Goal: Task Accomplishment & Management: Complete application form

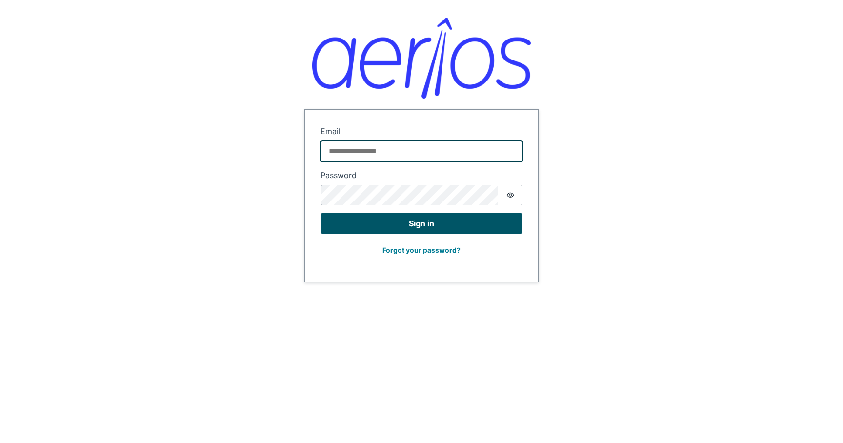
type input "**********"
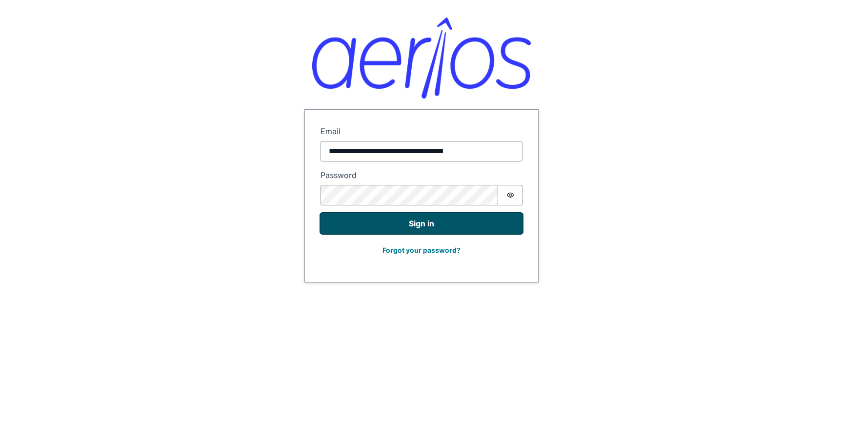
click at [389, 224] on button "Sign in" at bounding box center [421, 223] width 202 height 20
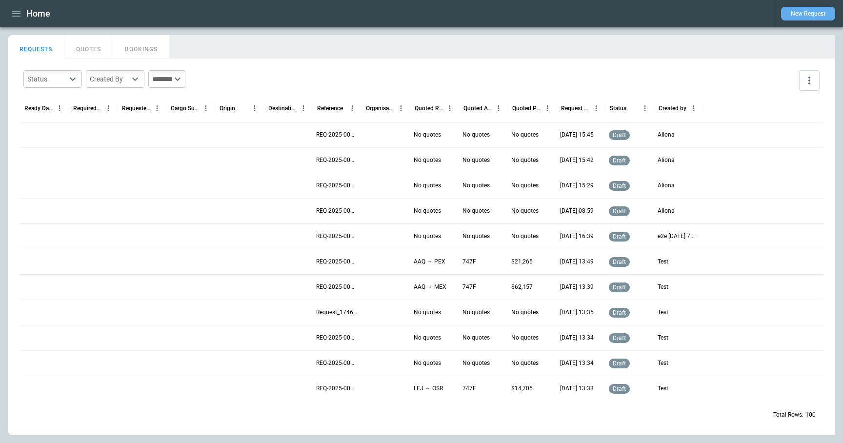
click at [812, 20] on button "New Request" at bounding box center [808, 14] width 54 height 14
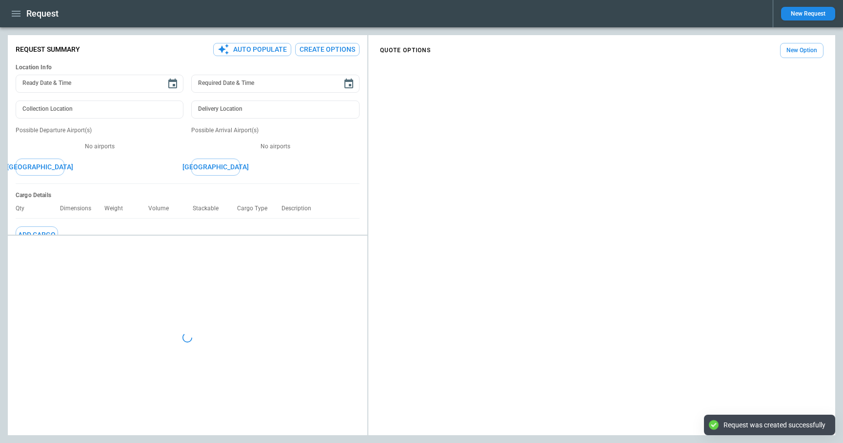
type textarea "*"
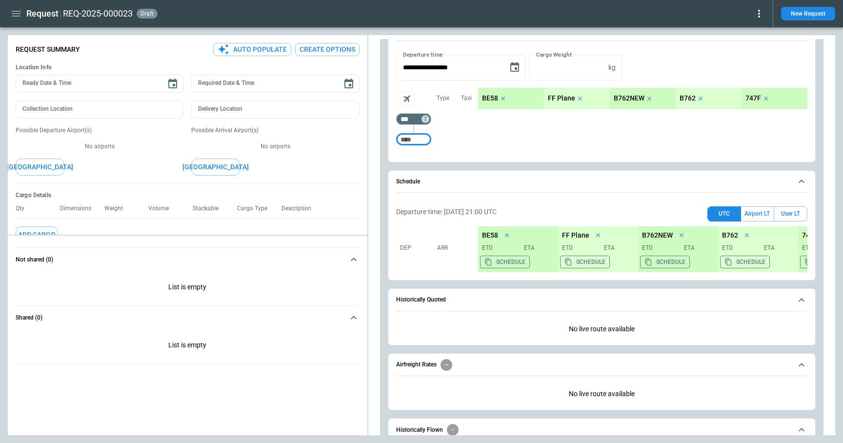
scroll to position [318, 0]
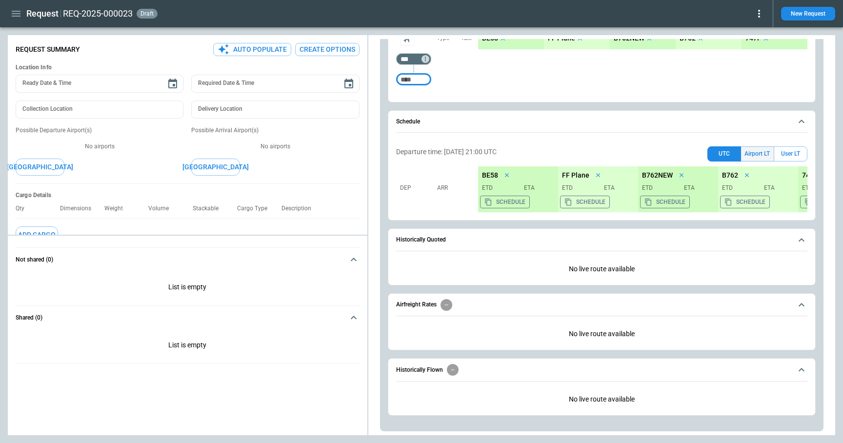
click at [763, 157] on button "Airport LT" at bounding box center [757, 153] width 33 height 15
click at [790, 156] on button "User LT" at bounding box center [790, 153] width 34 height 15
click at [717, 153] on button "UTC" at bounding box center [724, 153] width 34 height 15
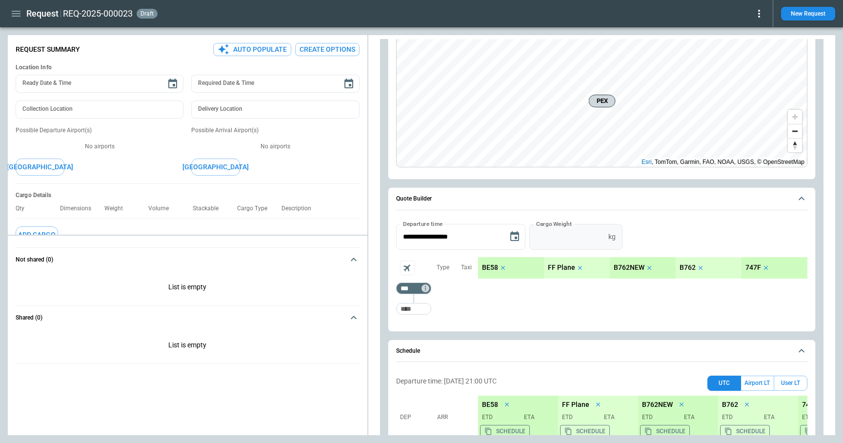
scroll to position [94, 0]
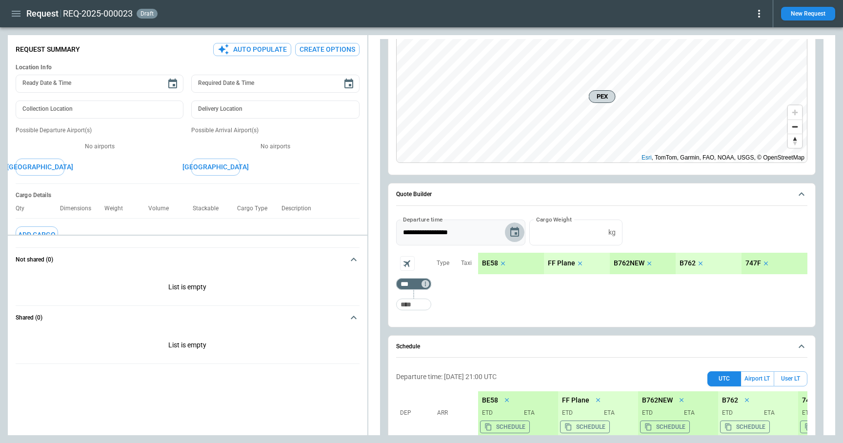
click at [511, 231] on icon "Choose date, selected date is Sep 9, 2025" at bounding box center [515, 232] width 12 height 12
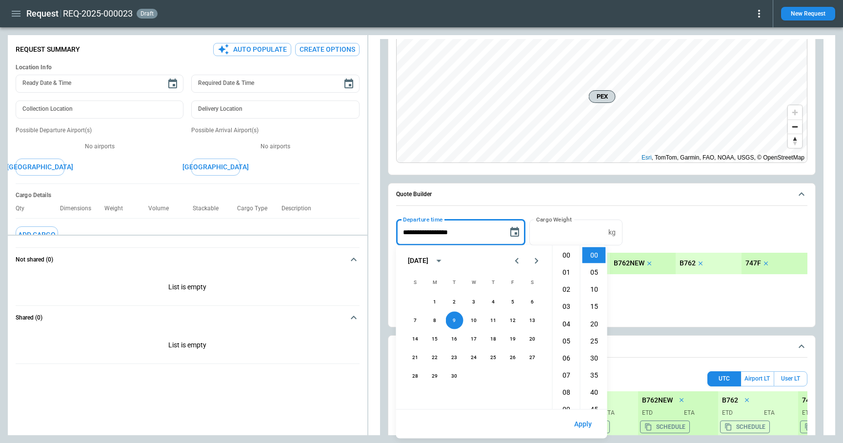
scroll to position [360, 0]
click at [471, 320] on button "10" at bounding box center [474, 321] width 18 height 18
type input "**********"
click at [583, 423] on button "Apply" at bounding box center [582, 423] width 33 height 21
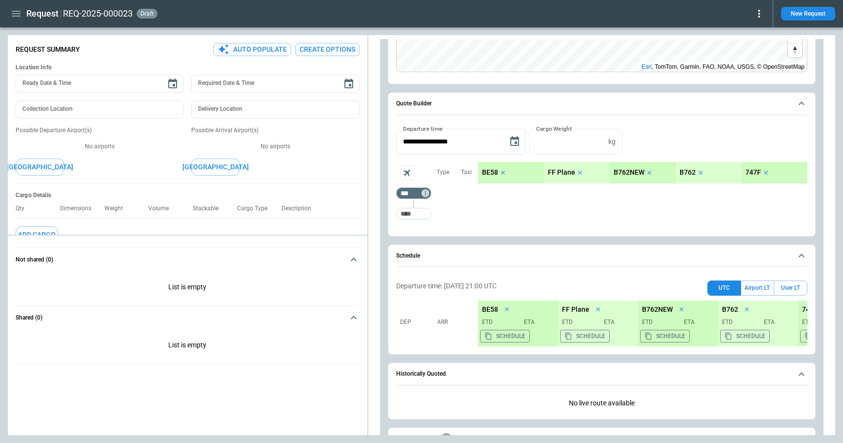
scroll to position [182, 0]
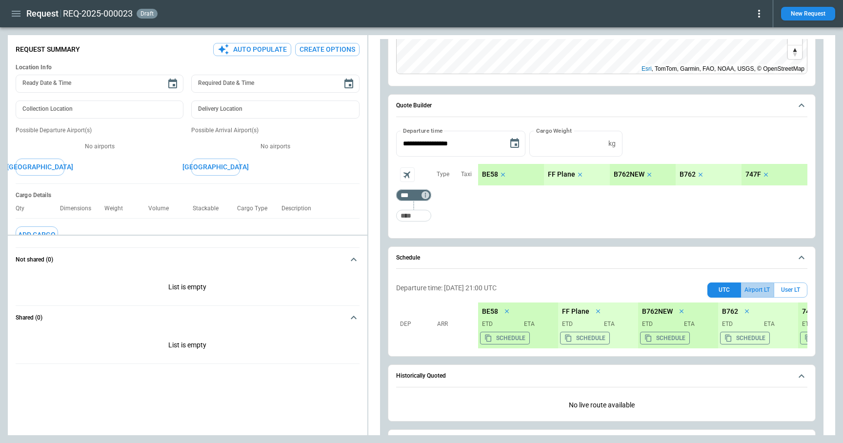
click at [758, 289] on button "Airport LT" at bounding box center [757, 289] width 33 height 15
click at [794, 289] on button "User LT" at bounding box center [790, 289] width 34 height 15
click at [726, 290] on button "UTC" at bounding box center [724, 289] width 34 height 15
click at [758, 288] on button "Airport LT" at bounding box center [757, 289] width 33 height 15
click at [724, 293] on button "UTC" at bounding box center [724, 289] width 34 height 15
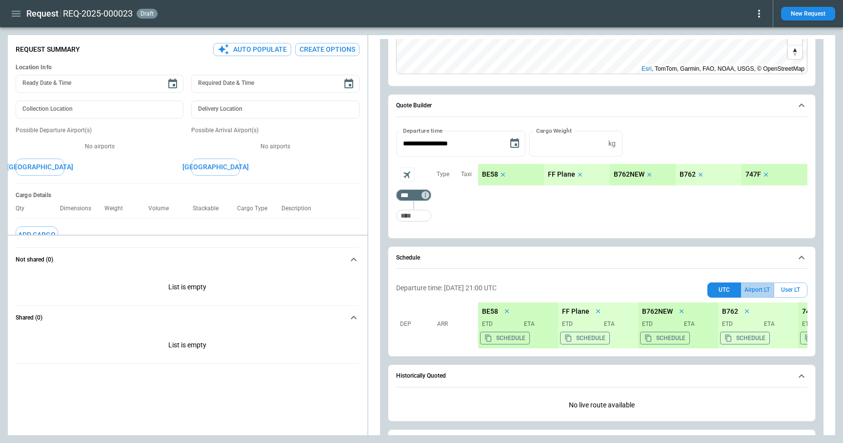
click at [755, 293] on button "Airport LT" at bounding box center [757, 289] width 33 height 15
click at [774, 293] on button "User LT" at bounding box center [790, 289] width 34 height 15
click at [755, 291] on button "Airport LT" at bounding box center [757, 289] width 33 height 15
click at [731, 291] on button "UTC" at bounding box center [724, 289] width 34 height 15
click at [752, 290] on button "Airport LT" at bounding box center [757, 289] width 33 height 15
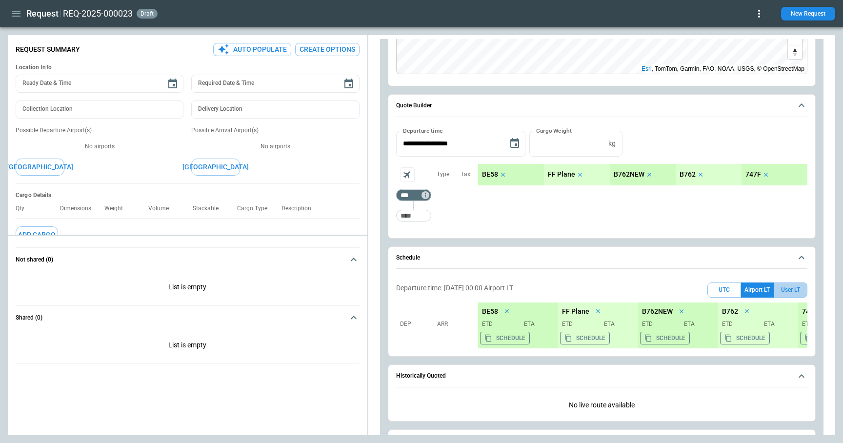
click at [789, 289] on button "User LT" at bounding box center [790, 289] width 34 height 15
click at [18, 16] on icon "button" at bounding box center [16, 14] width 9 height 6
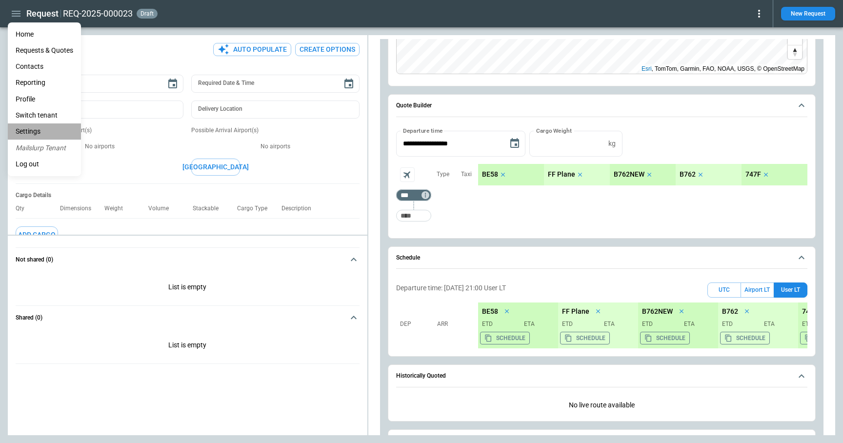
click at [40, 134] on li "Settings" at bounding box center [44, 131] width 73 height 16
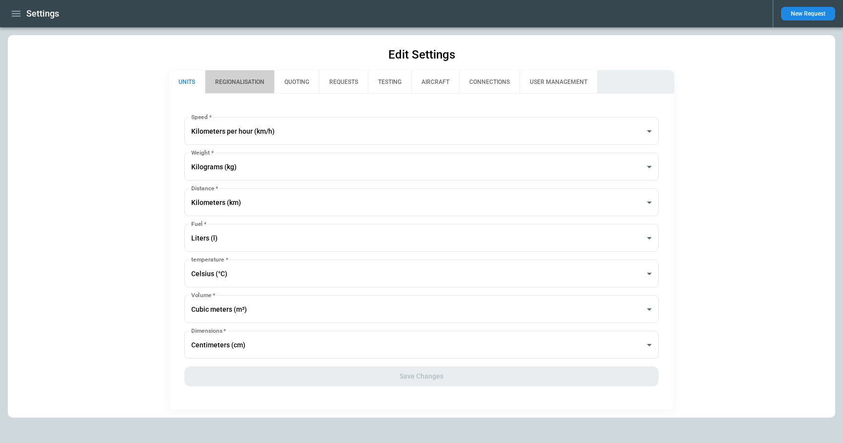
click at [258, 87] on button "REGIONALISATION" at bounding box center [239, 81] width 69 height 23
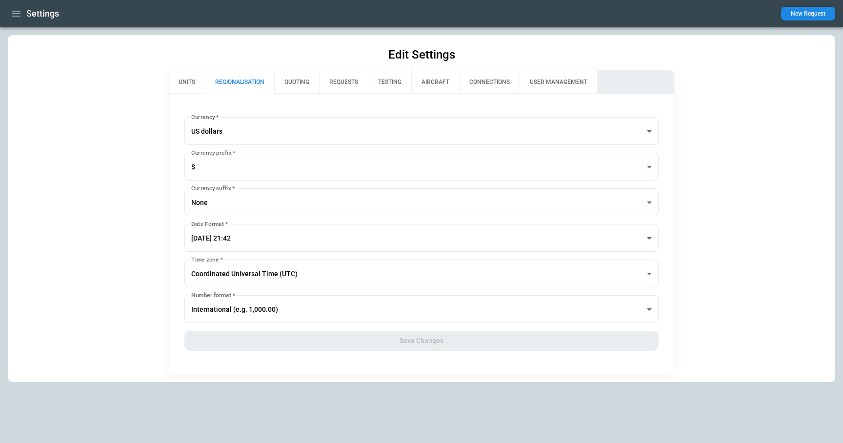
click at [305, 78] on button "QUOTING" at bounding box center [296, 81] width 45 height 23
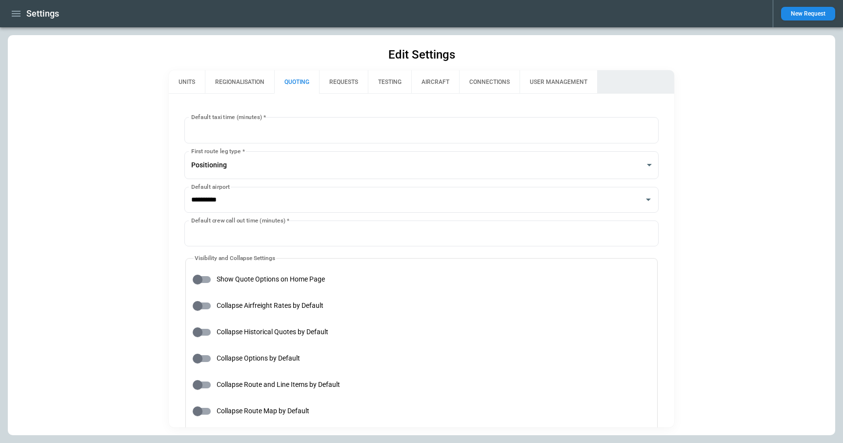
type input "**********"
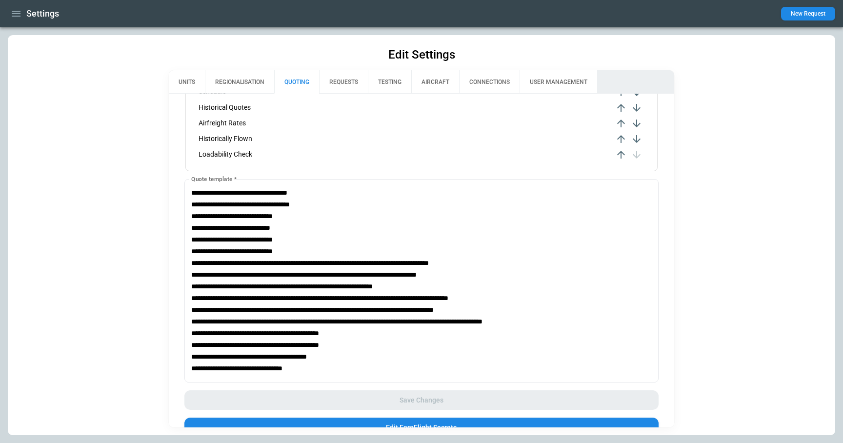
scroll to position [605, 0]
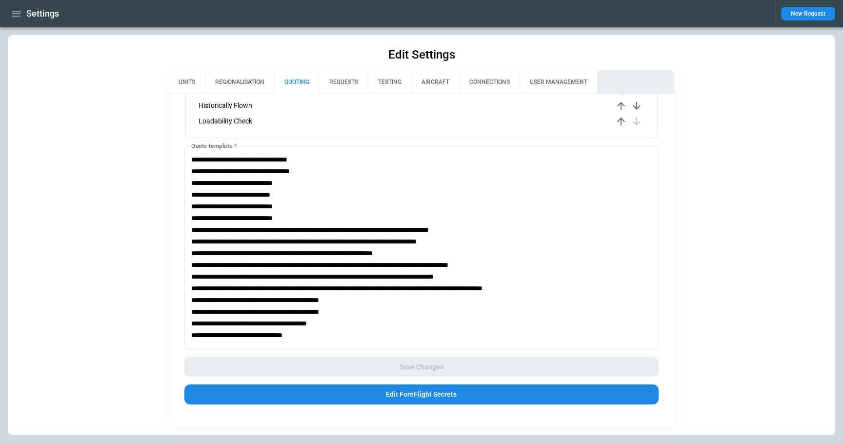
click at [340, 91] on button "REQUESTS" at bounding box center [343, 81] width 49 height 23
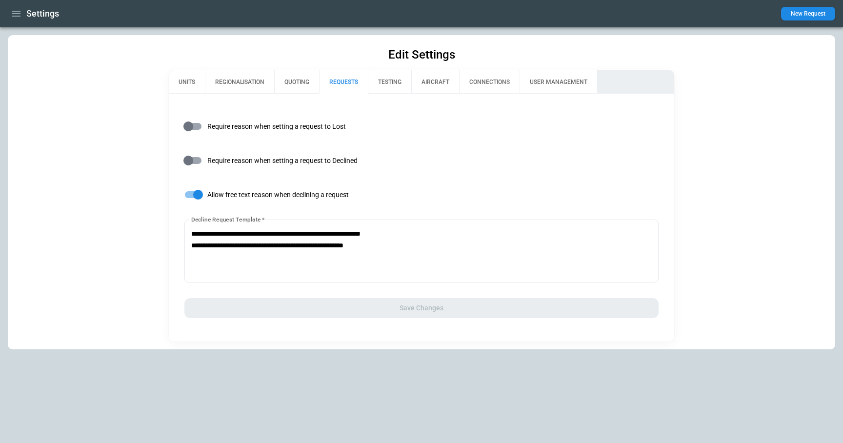
click at [392, 85] on button "TESTING" at bounding box center [389, 81] width 43 height 23
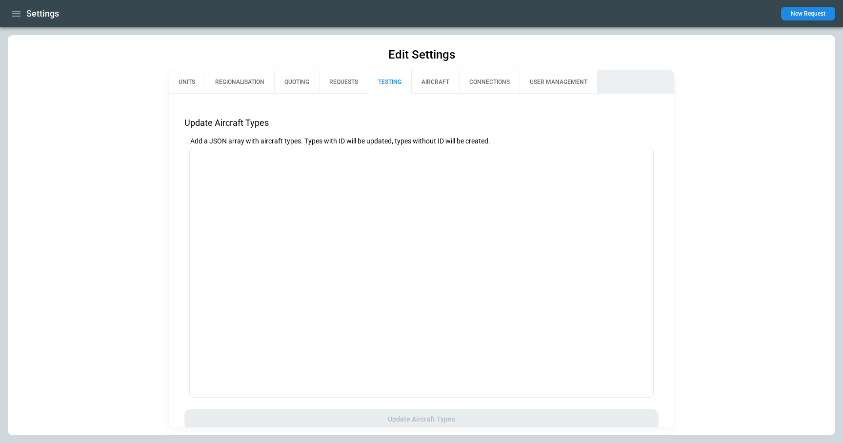
click at [422, 79] on button "AIRCRAFT" at bounding box center [435, 81] width 48 height 23
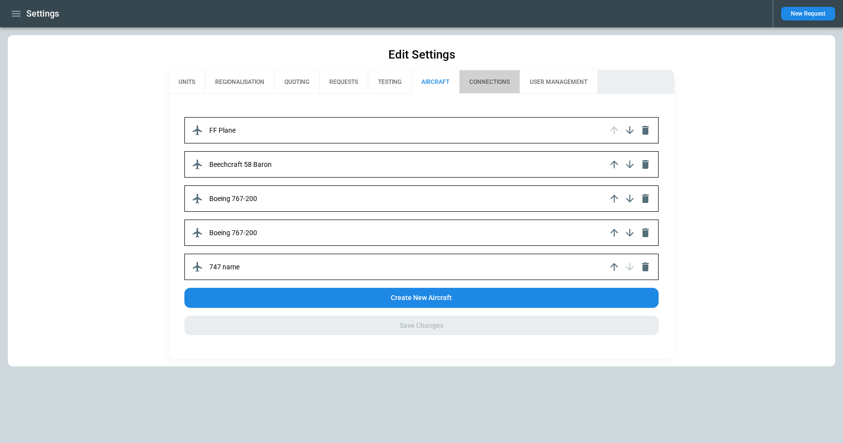
click at [481, 84] on button "CONNECTIONS" at bounding box center [489, 81] width 60 height 23
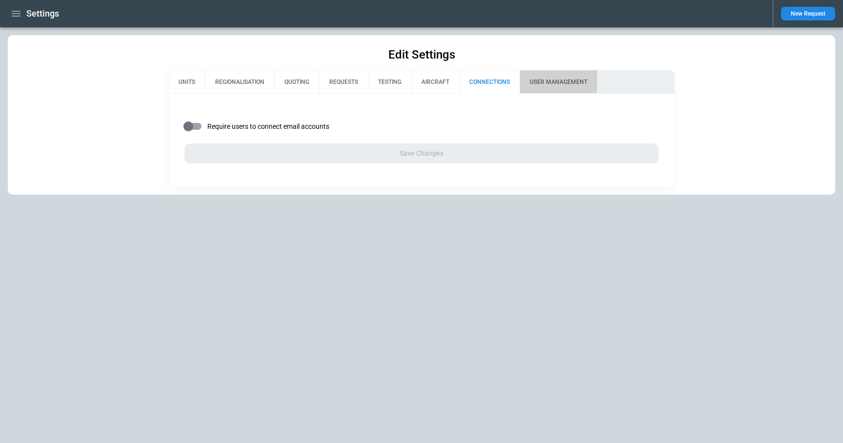
click at [548, 74] on button "USER MANAGEMENT" at bounding box center [558, 81] width 78 height 23
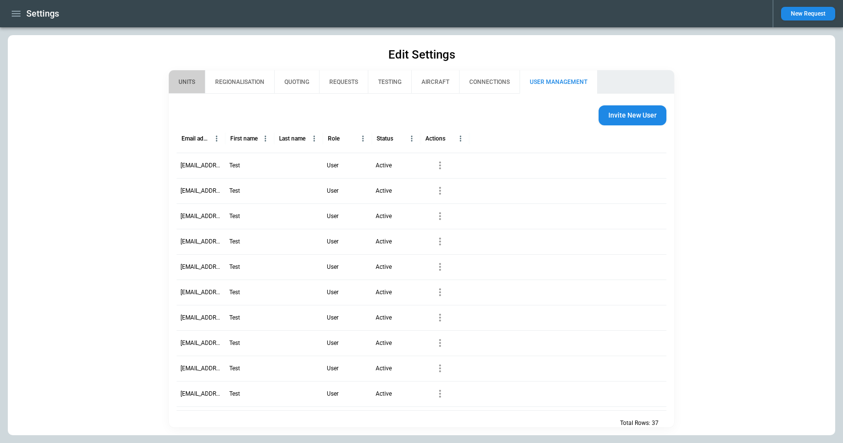
click at [193, 81] on button "UNITS" at bounding box center [187, 81] width 36 height 23
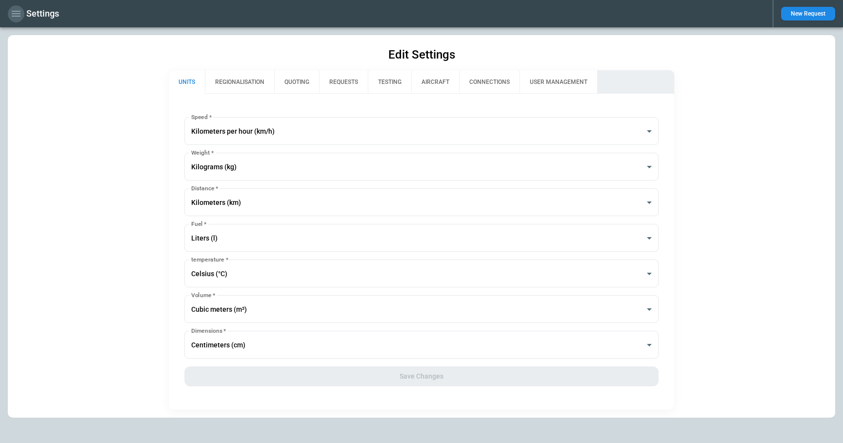
click at [15, 13] on icon "button" at bounding box center [16, 14] width 9 height 6
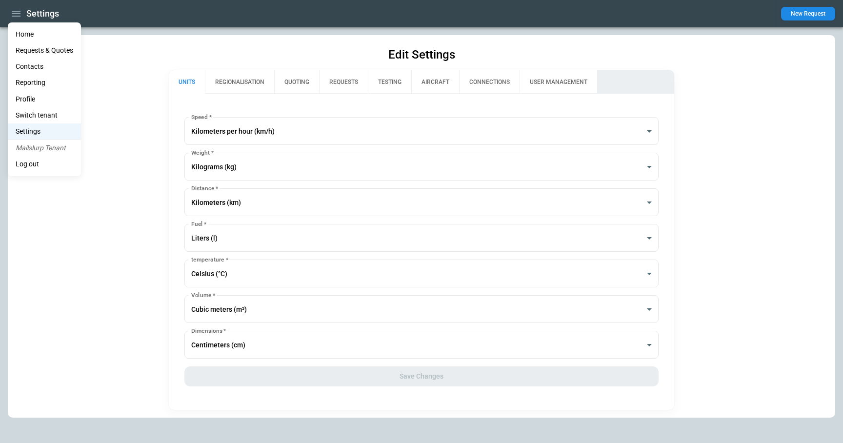
click at [30, 33] on li "Home" at bounding box center [44, 34] width 73 height 16
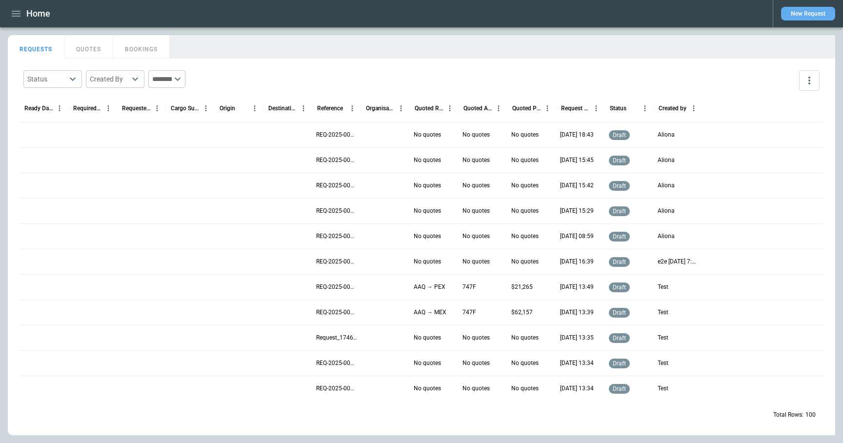
click at [793, 13] on button "New Request" at bounding box center [808, 14] width 54 height 14
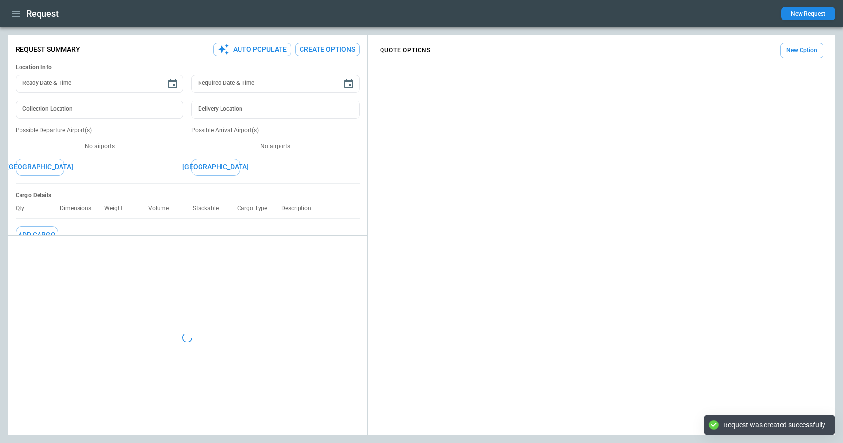
type textarea "*"
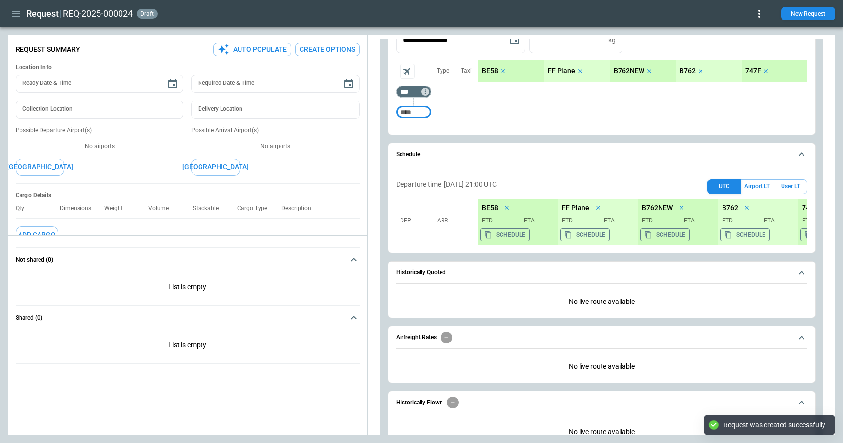
scroll to position [282, 0]
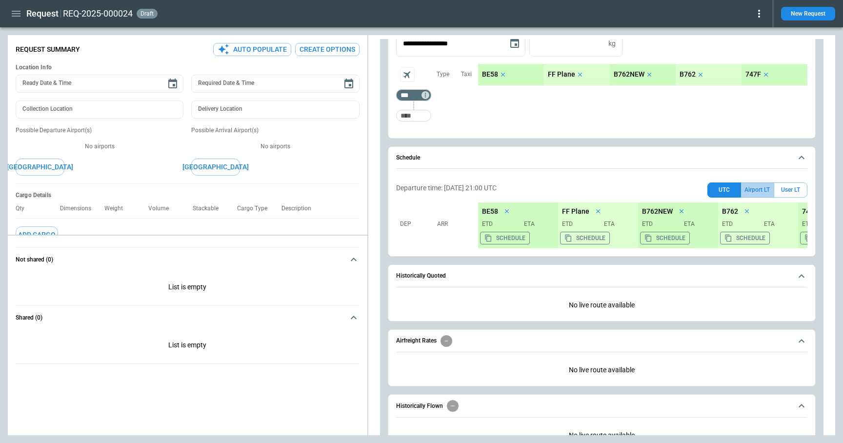
click at [757, 192] on button "Airport LT" at bounding box center [757, 189] width 33 height 15
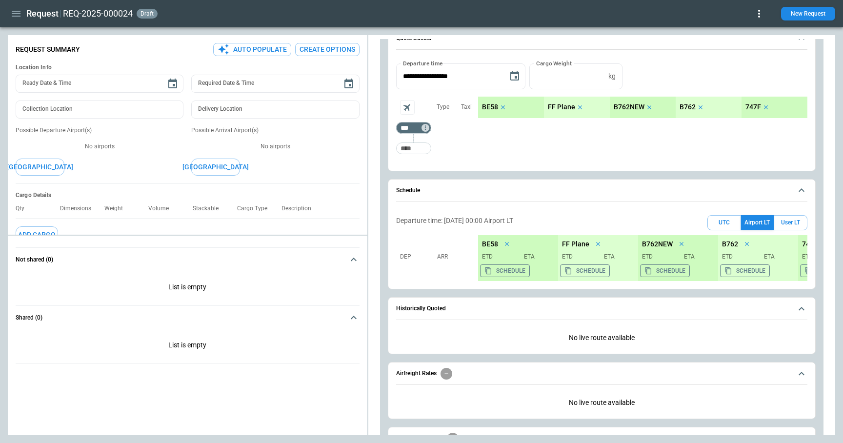
scroll to position [245, 0]
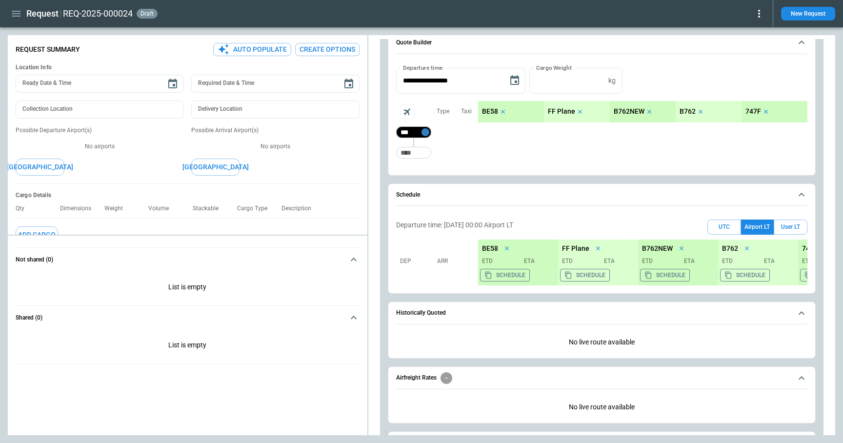
click at [426, 135] on icon "Too short" at bounding box center [425, 132] width 7 height 7
click at [433, 155] on p "Delete" at bounding box center [433, 158] width 16 height 8
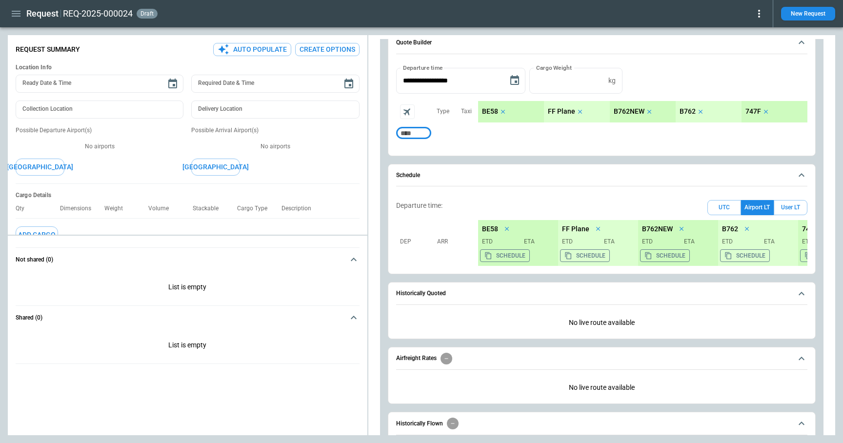
click at [416, 134] on input "Too short" at bounding box center [413, 133] width 31 height 18
type input "***"
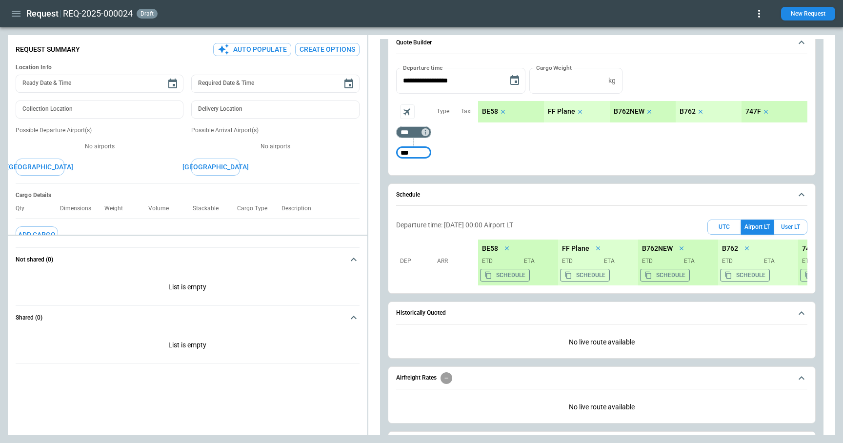
type input "***"
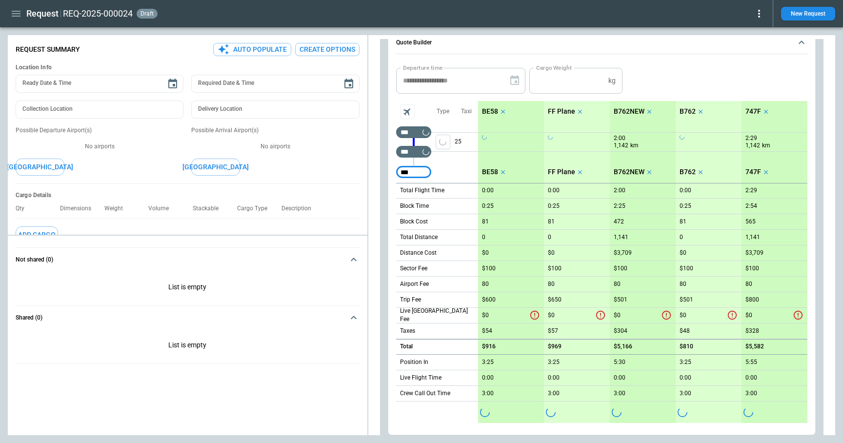
type input "***"
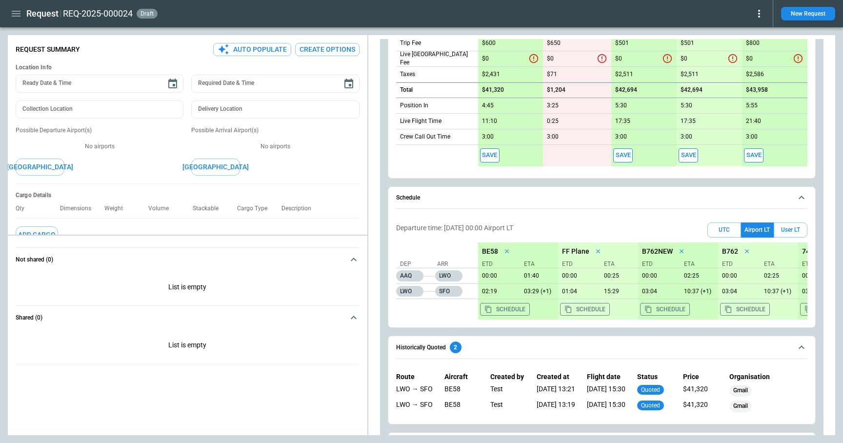
scroll to position [534, 0]
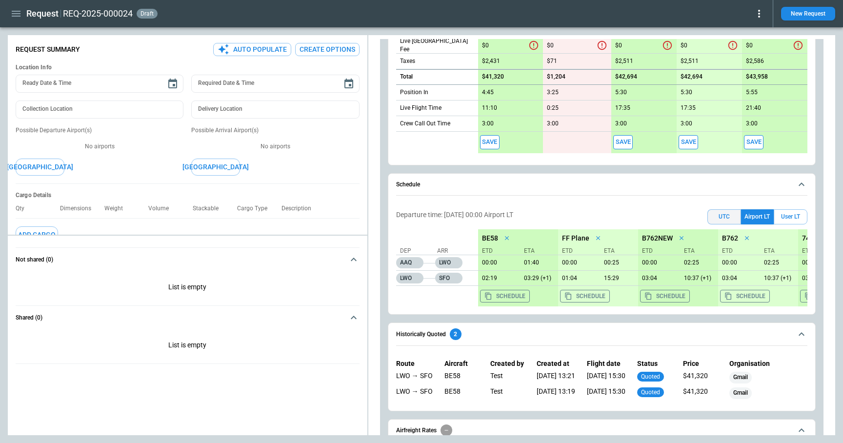
click at [728, 216] on button "UTC" at bounding box center [724, 216] width 34 height 15
click at [753, 214] on button "Airport LT" at bounding box center [757, 216] width 33 height 15
click at [726, 217] on button "UTC" at bounding box center [724, 216] width 34 height 15
click at [755, 215] on button "Airport LT" at bounding box center [757, 216] width 33 height 15
click at [785, 212] on button "User LT" at bounding box center [790, 216] width 34 height 15
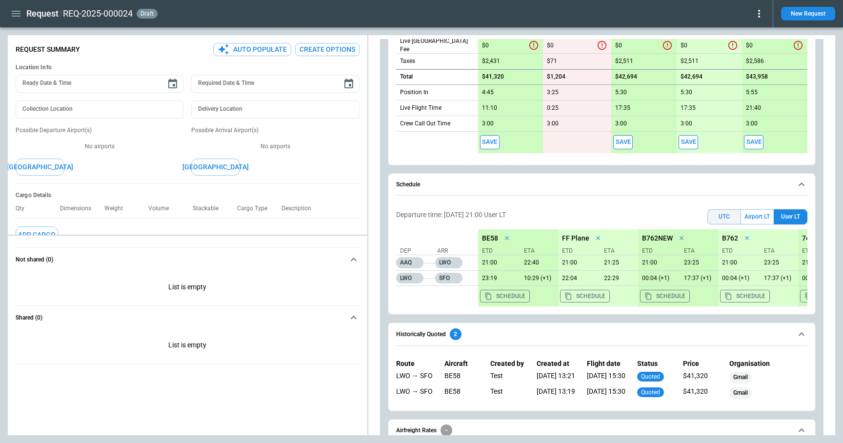
click at [727, 214] on button "UTC" at bounding box center [724, 216] width 34 height 15
click at [756, 214] on button "Airport LT" at bounding box center [757, 216] width 33 height 15
drag, startPoint x: 542, startPoint y: 214, endPoint x: 493, endPoint y: 216, distance: 48.8
click at [493, 216] on div "Departure time: [DATE] 00:00 Airport [GEOGRAPHIC_DATA] LT User LT" at bounding box center [601, 214] width 411 height 19
click at [789, 219] on button "User LT" at bounding box center [790, 216] width 34 height 15
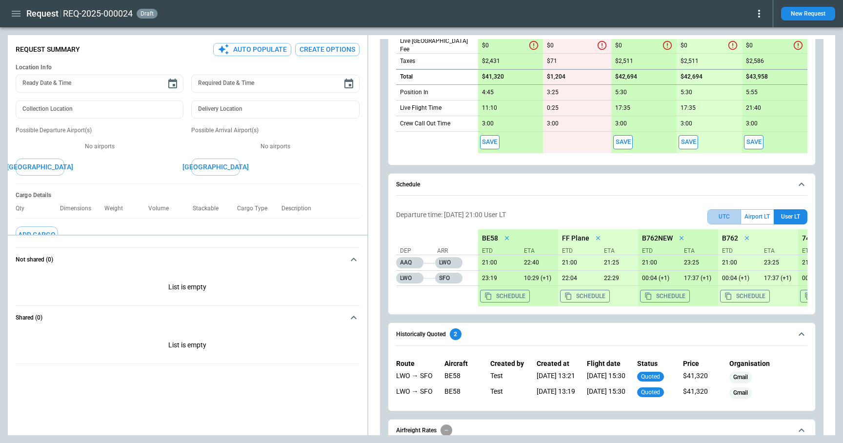
click at [714, 216] on button "UTC" at bounding box center [724, 216] width 34 height 15
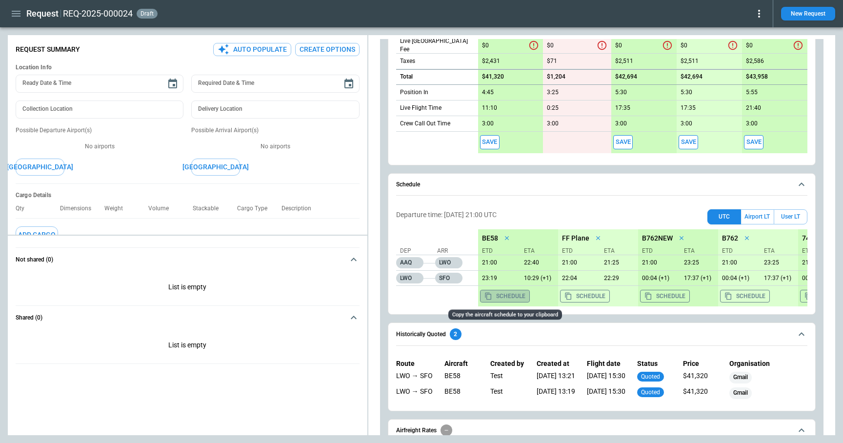
click at [516, 295] on button "Schedule" at bounding box center [505, 296] width 50 height 13
click at [764, 218] on button "Airport LT" at bounding box center [757, 216] width 33 height 15
click at [520, 295] on button "Schedule" at bounding box center [505, 296] width 50 height 13
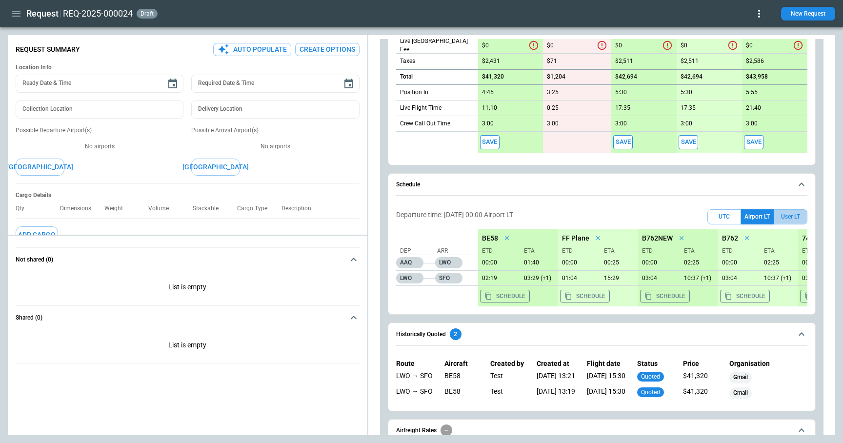
click at [784, 215] on button "User LT" at bounding box center [790, 216] width 34 height 15
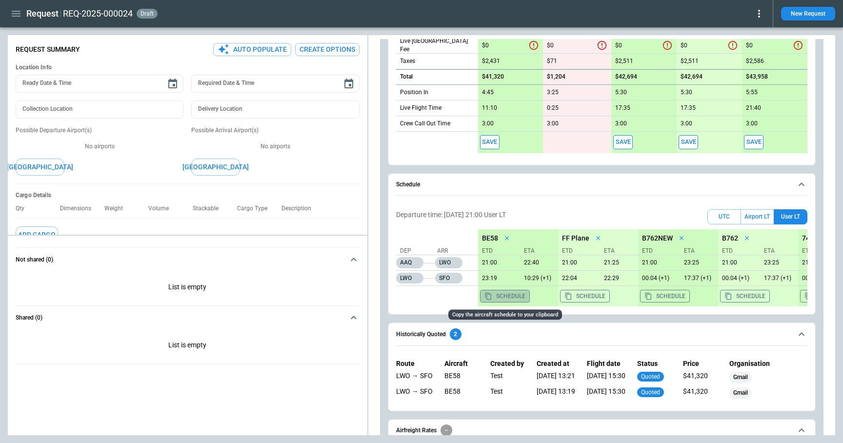
click at [507, 298] on button "Schedule" at bounding box center [505, 296] width 50 height 13
click at [18, 15] on icon "button" at bounding box center [16, 14] width 12 height 12
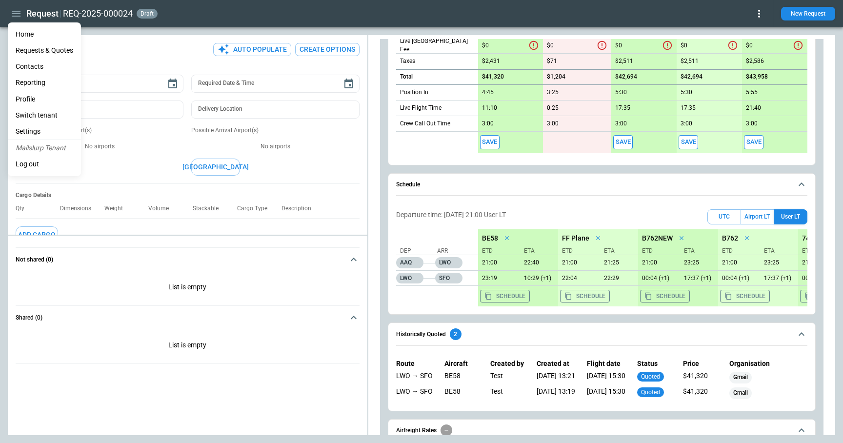
click at [44, 128] on li "Settings" at bounding box center [44, 131] width 73 height 16
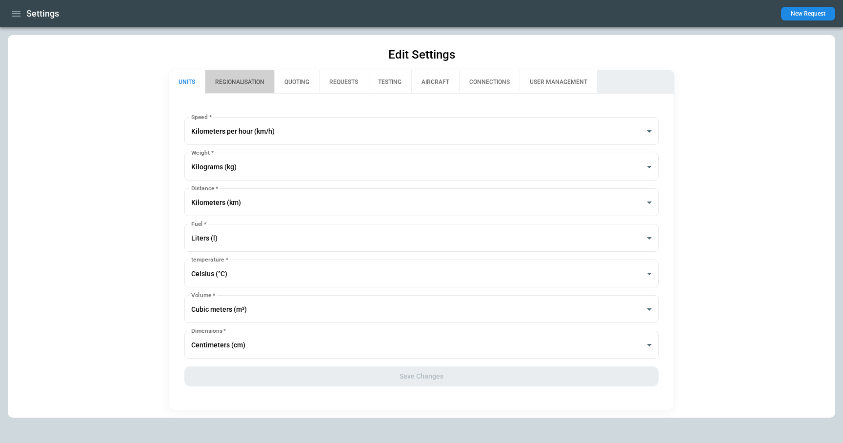
click at [255, 84] on button "REGIONALISATION" at bounding box center [239, 81] width 69 height 23
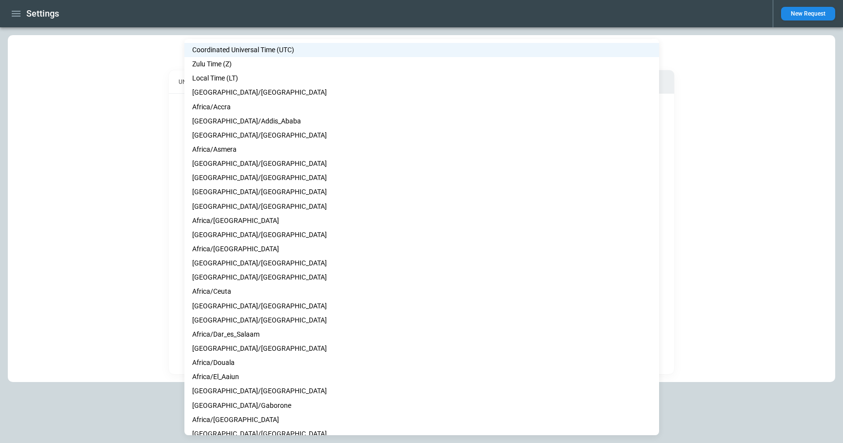
click at [285, 277] on body "**********" at bounding box center [421, 221] width 843 height 443
click at [235, 78] on li "Local Time (LT)" at bounding box center [421, 78] width 474 height 14
type input "**"
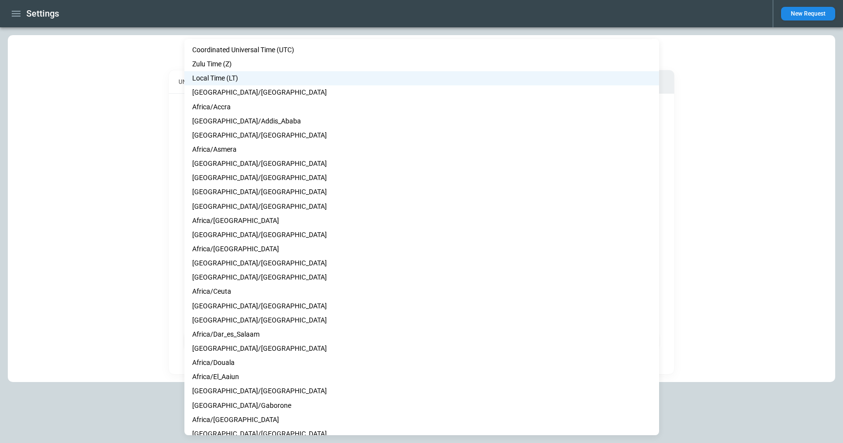
click at [305, 269] on body "**********" at bounding box center [421, 221] width 843 height 443
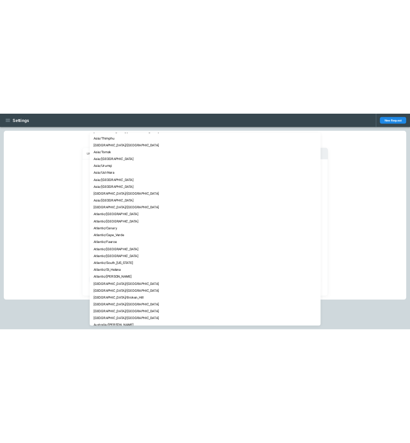
scroll to position [4055, 0]
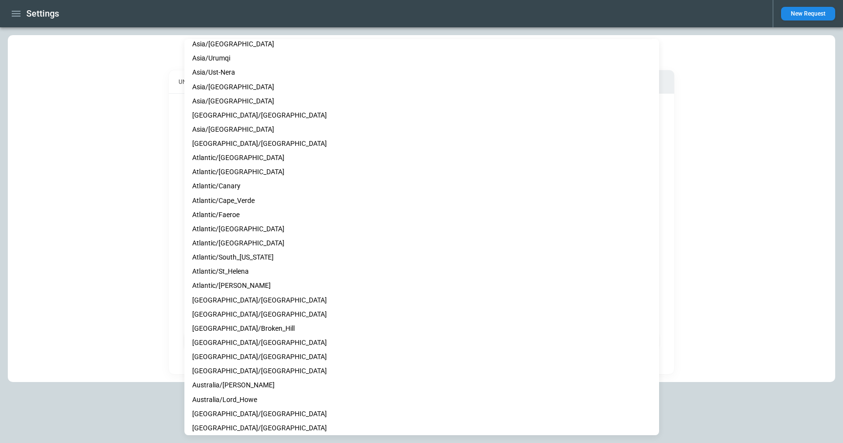
drag, startPoint x: 776, startPoint y: 73, endPoint x: 764, endPoint y: 73, distance: 12.2
click at [765, 73] on div at bounding box center [421, 221] width 843 height 443
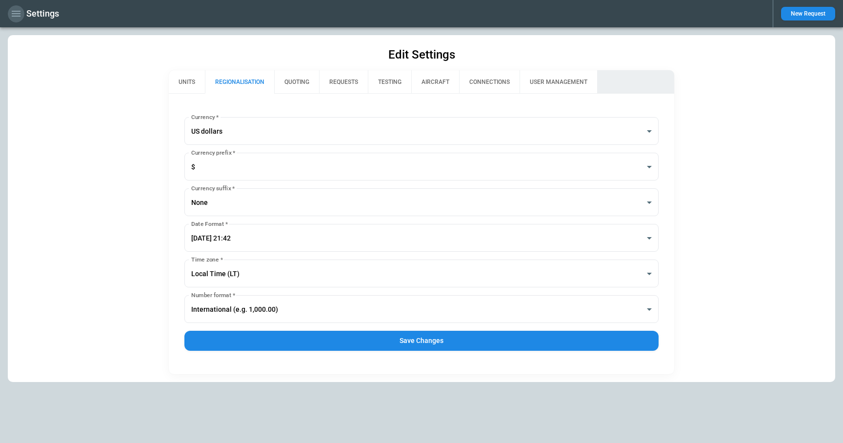
click at [20, 16] on icon "button" at bounding box center [16, 14] width 9 height 6
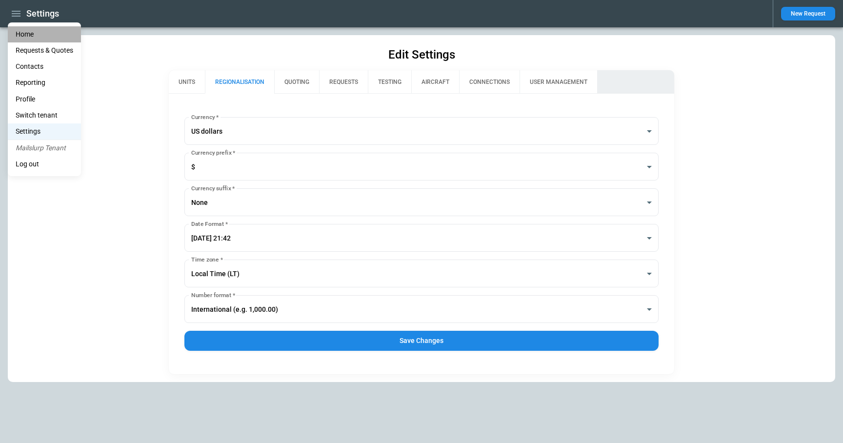
click at [25, 32] on li "Home" at bounding box center [44, 34] width 73 height 16
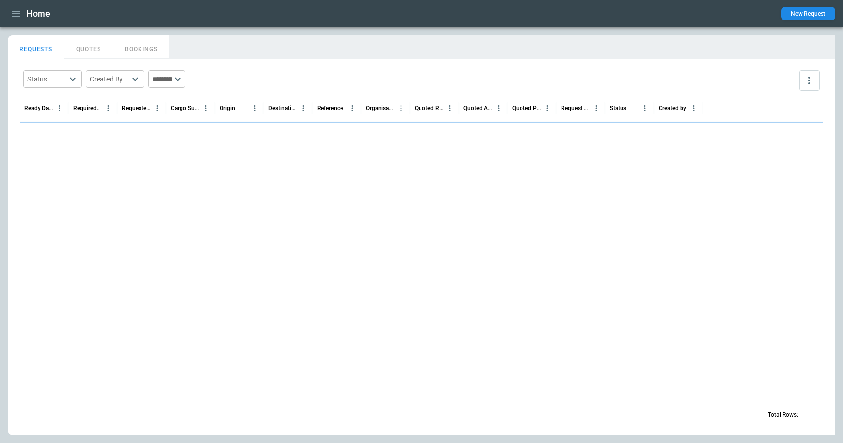
click at [794, 17] on button "New Request" at bounding box center [808, 14] width 54 height 14
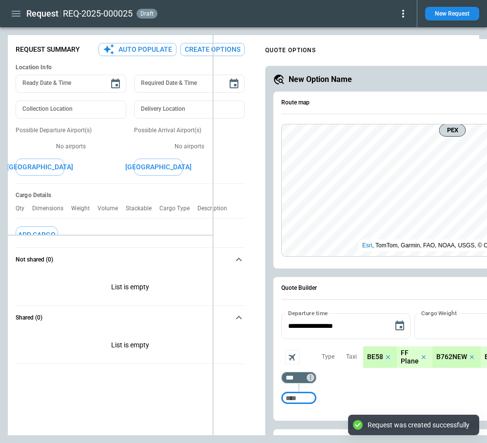
type textarea "*"
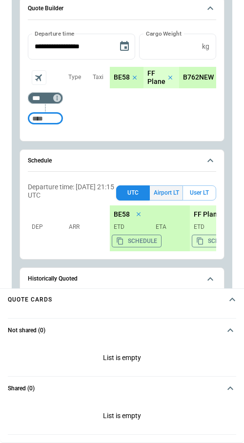
click at [171, 193] on button "Airport LT" at bounding box center [166, 192] width 33 height 15
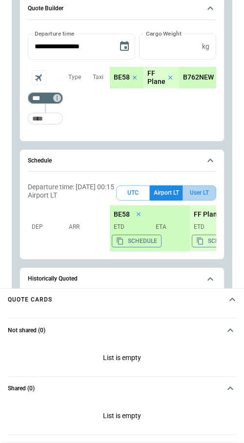
click at [192, 191] on button "User LT" at bounding box center [199, 192] width 34 height 15
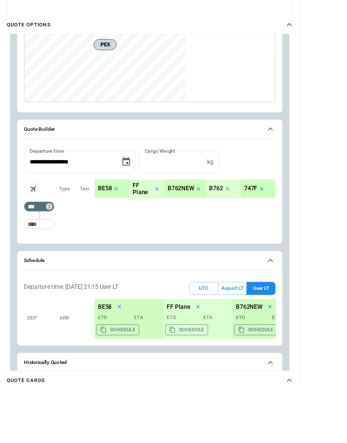
type textarea "*"
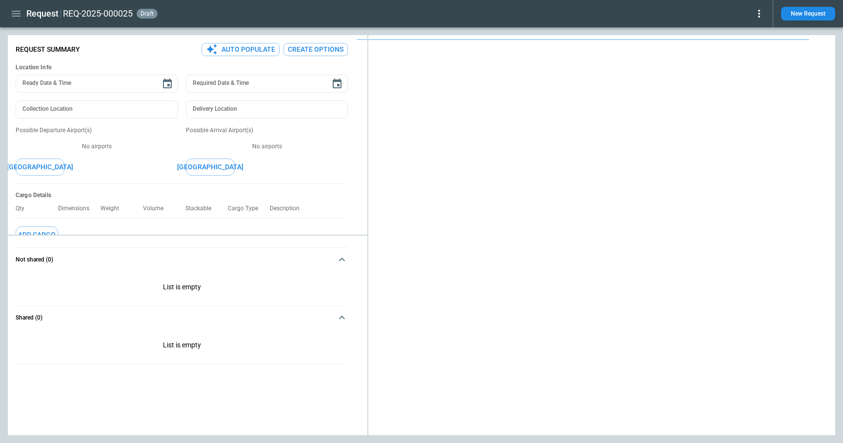
type textarea "*"
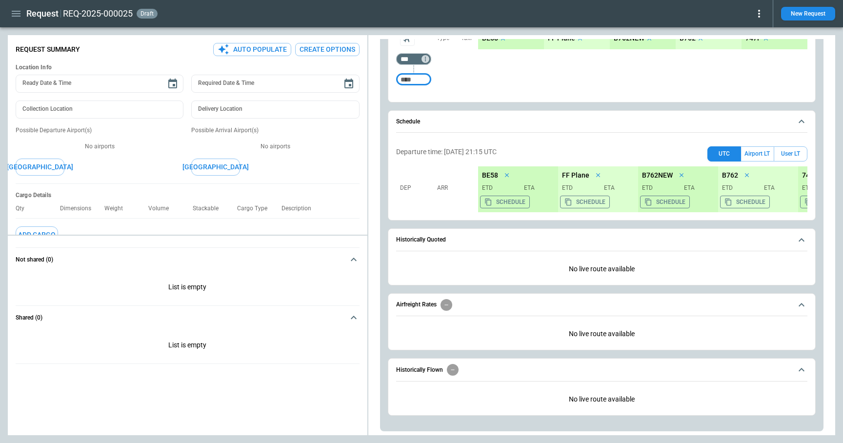
scroll to position [312, 0]
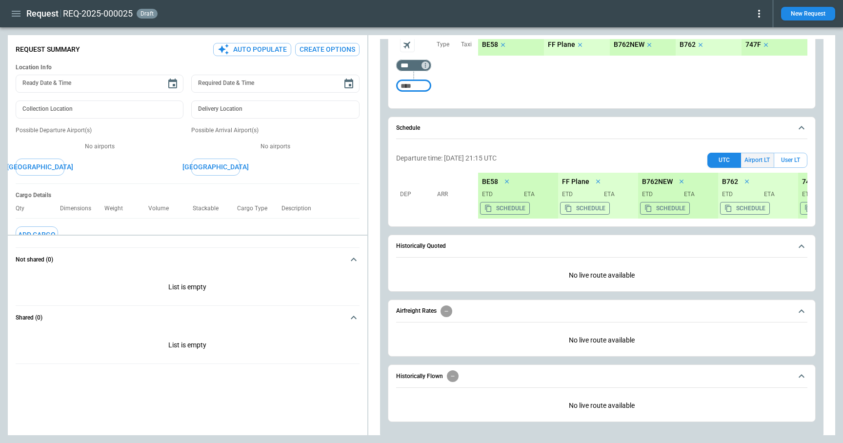
click at [754, 156] on button "Airport LT" at bounding box center [757, 160] width 33 height 15
drag, startPoint x: 540, startPoint y: 158, endPoint x: 492, endPoint y: 158, distance: 47.3
click at [492, 158] on div "Departure time: [DATE] 00:15 Airport [GEOGRAPHIC_DATA] LT User LT" at bounding box center [601, 158] width 411 height 19
click at [513, 159] on p "Departure time: [DATE] 00:15 Airport LT" at bounding box center [454, 158] width 117 height 8
click at [792, 160] on button "User LT" at bounding box center [790, 160] width 34 height 15
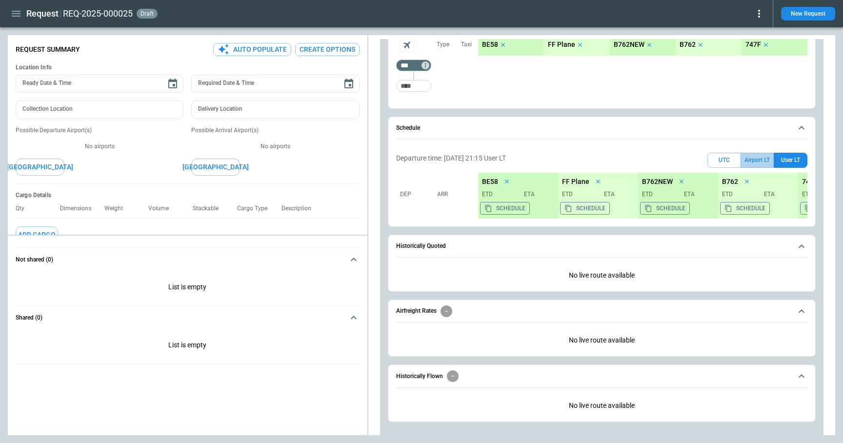
click at [754, 162] on button "Airport LT" at bounding box center [757, 160] width 33 height 15
click at [731, 162] on button "UTC" at bounding box center [724, 160] width 34 height 15
click at [761, 163] on button "Airport LT" at bounding box center [757, 160] width 33 height 15
drag, startPoint x: 532, startPoint y: 160, endPoint x: 505, endPoint y: 144, distance: 32.1
click at [499, 144] on div "Schedule Departure time: [DATE] 00:15 Airport [GEOGRAPHIC_DATA] LT User LT Dep …" at bounding box center [602, 172] width 428 height 111
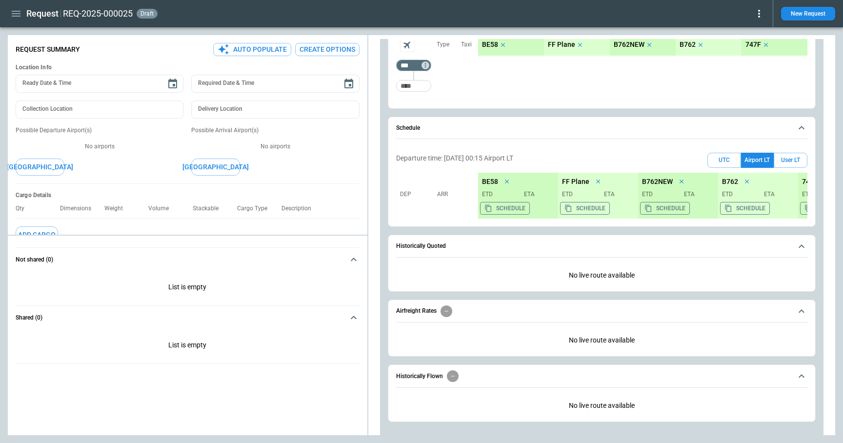
click at [513, 150] on div "Departure time: [DATE] 00:15 Airport [GEOGRAPHIC_DATA] LT User LT" at bounding box center [601, 158] width 411 height 19
drag, startPoint x: 493, startPoint y: 158, endPoint x: 526, endPoint y: 158, distance: 32.2
click at [526, 158] on div "Departure time: [DATE] 00:15 Airport [GEOGRAPHIC_DATA] LT User LT" at bounding box center [601, 158] width 411 height 19
